Goal: Information Seeking & Learning: Learn about a topic

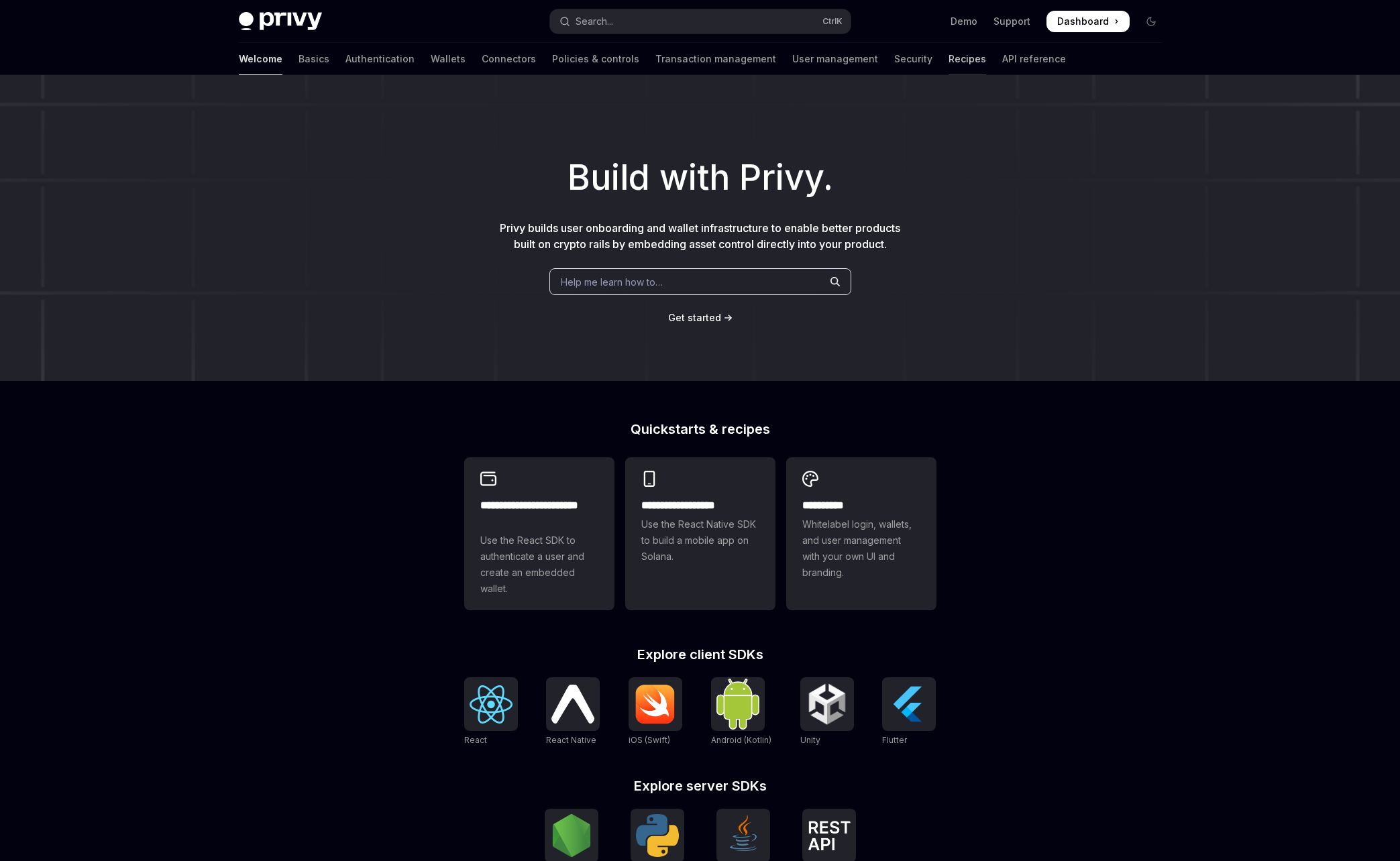
click at [949, 71] on link "Recipes" at bounding box center [968, 59] width 38 height 32
type textarea "*"
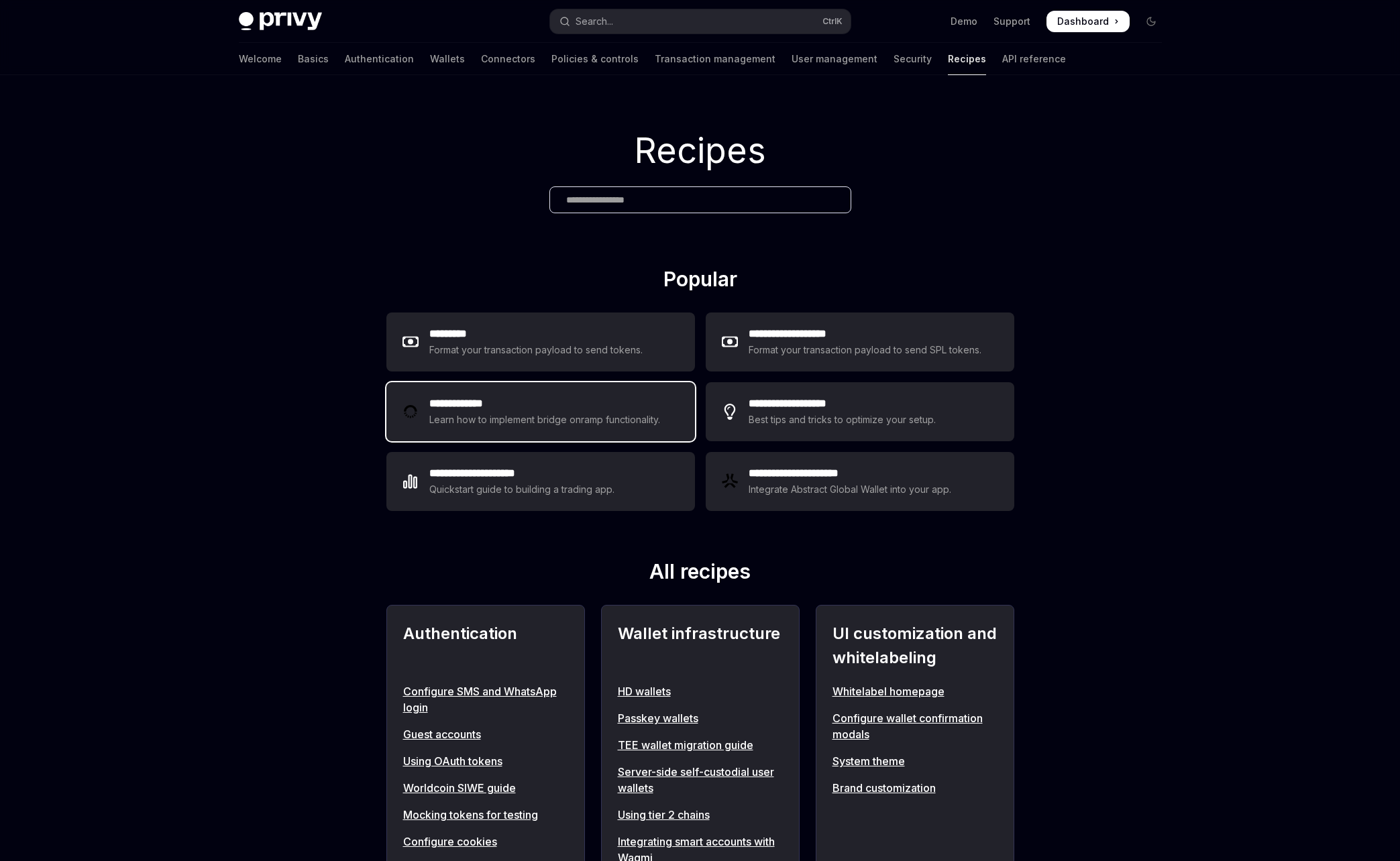
click at [517, 404] on h2 "**********" at bounding box center [547, 404] width 235 height 16
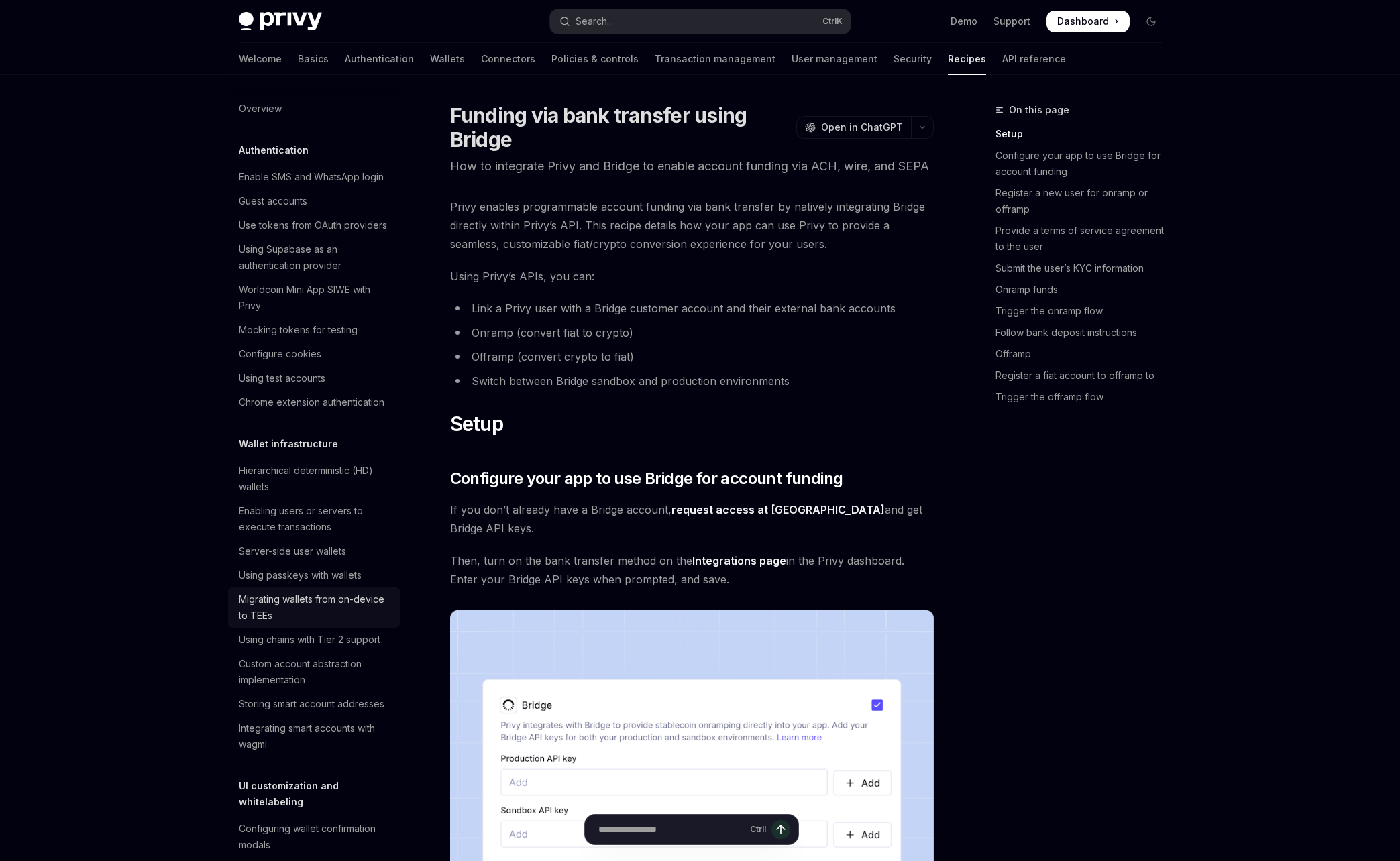
click at [361, 607] on div "Migrating wallets from on-device to TEEs" at bounding box center [315, 607] width 153 height 32
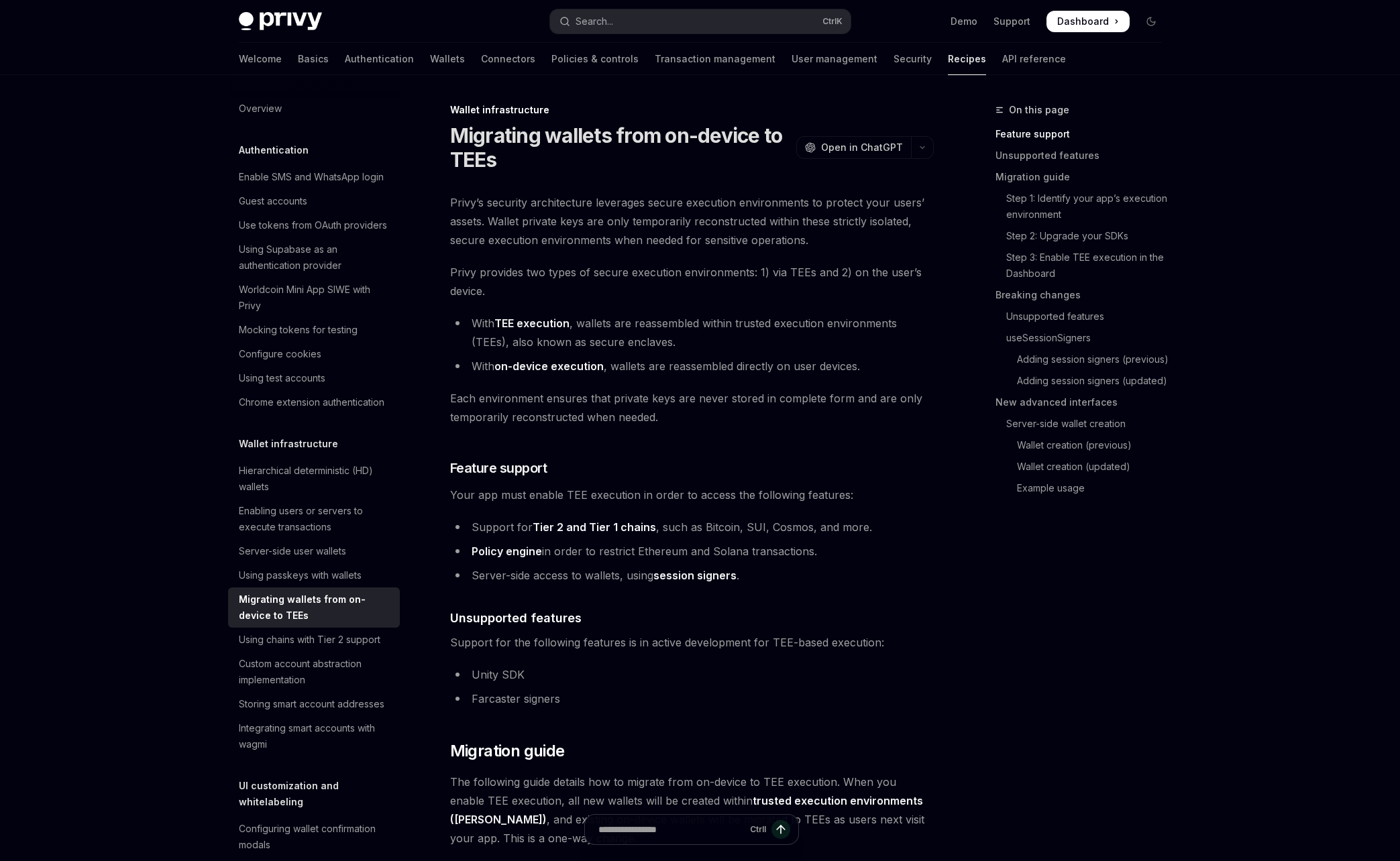
click at [528, 321] on link "TEE execution" at bounding box center [532, 324] width 75 height 14
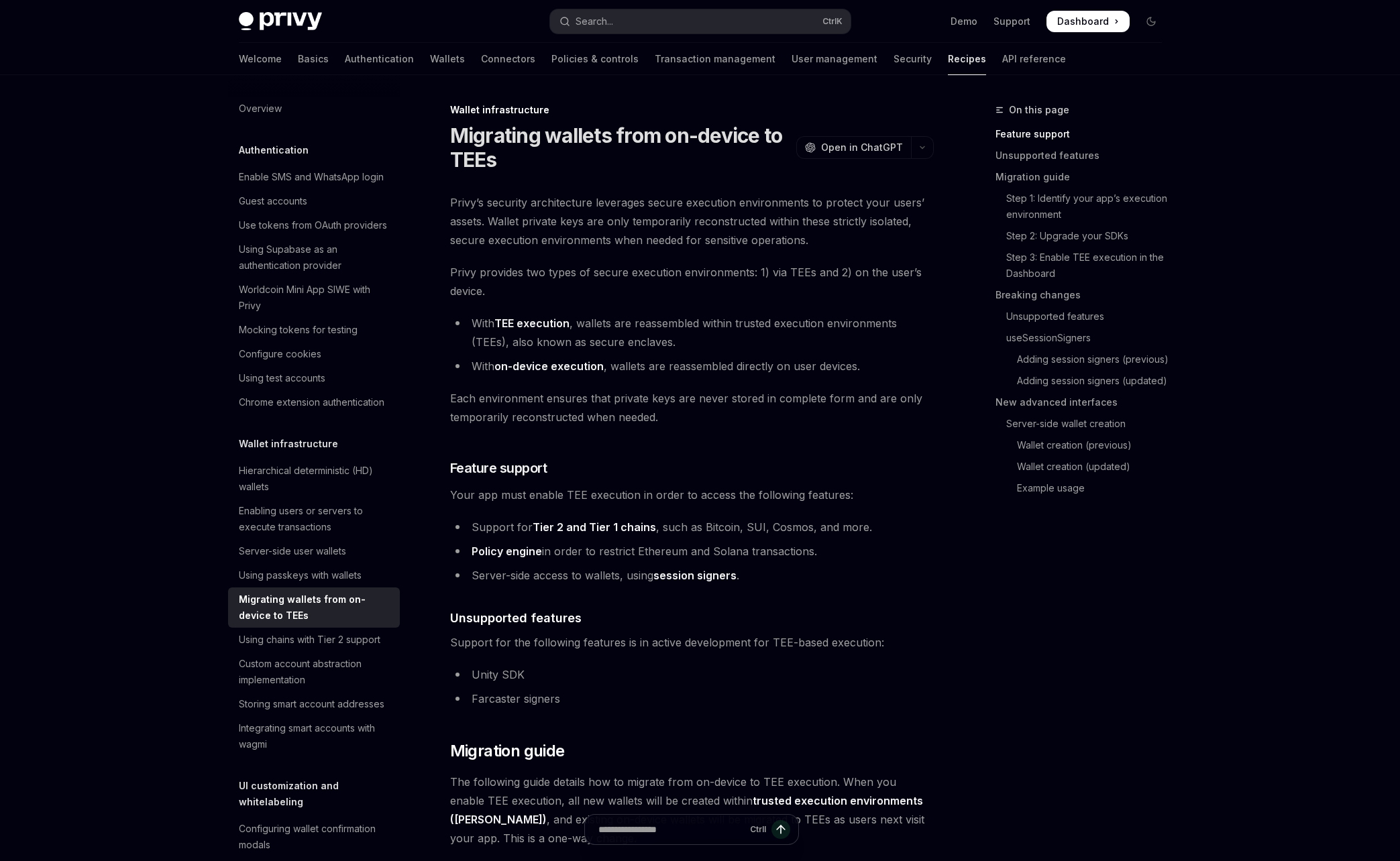
type textarea "*"
